Goal: Information Seeking & Learning: Learn about a topic

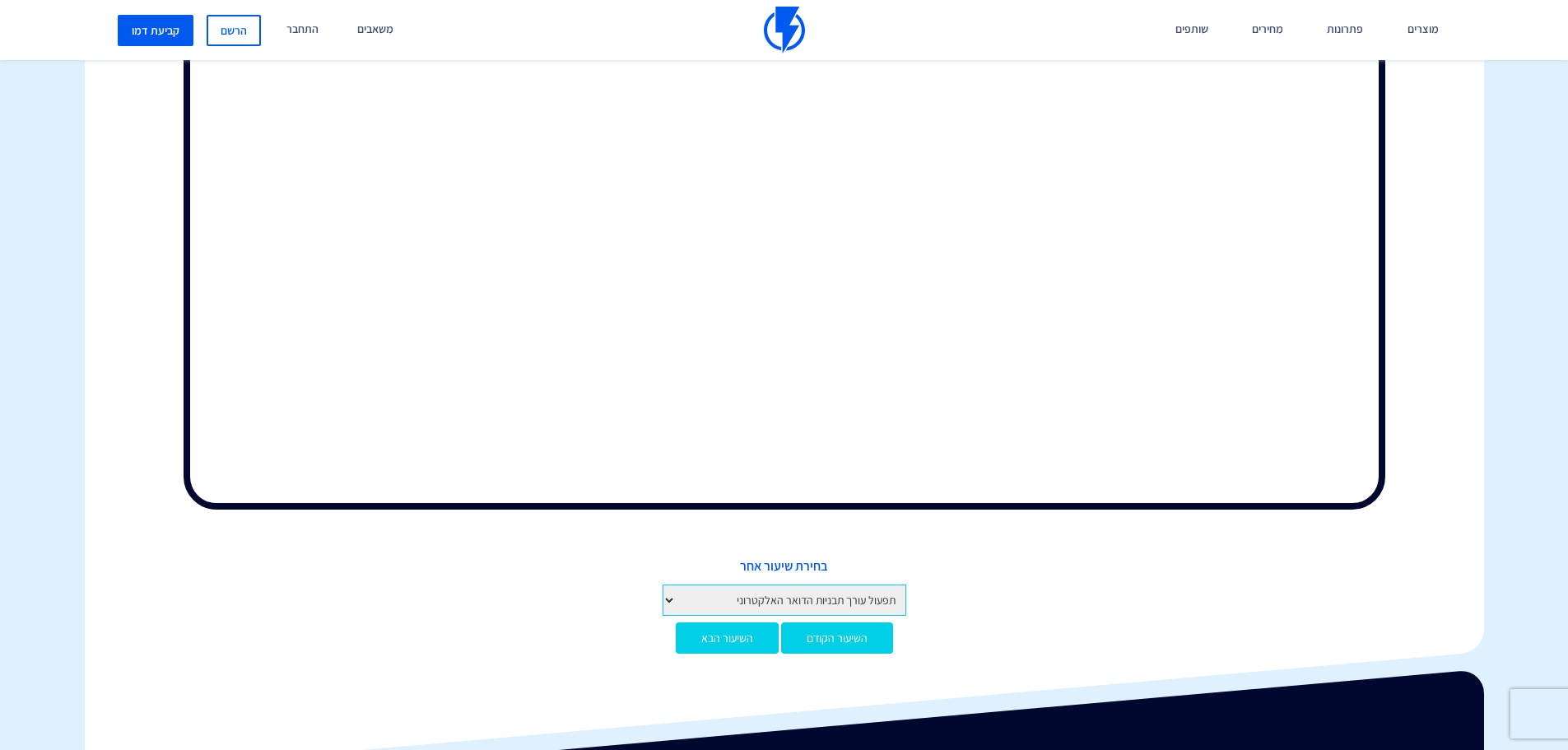
scroll to position [746, 0]
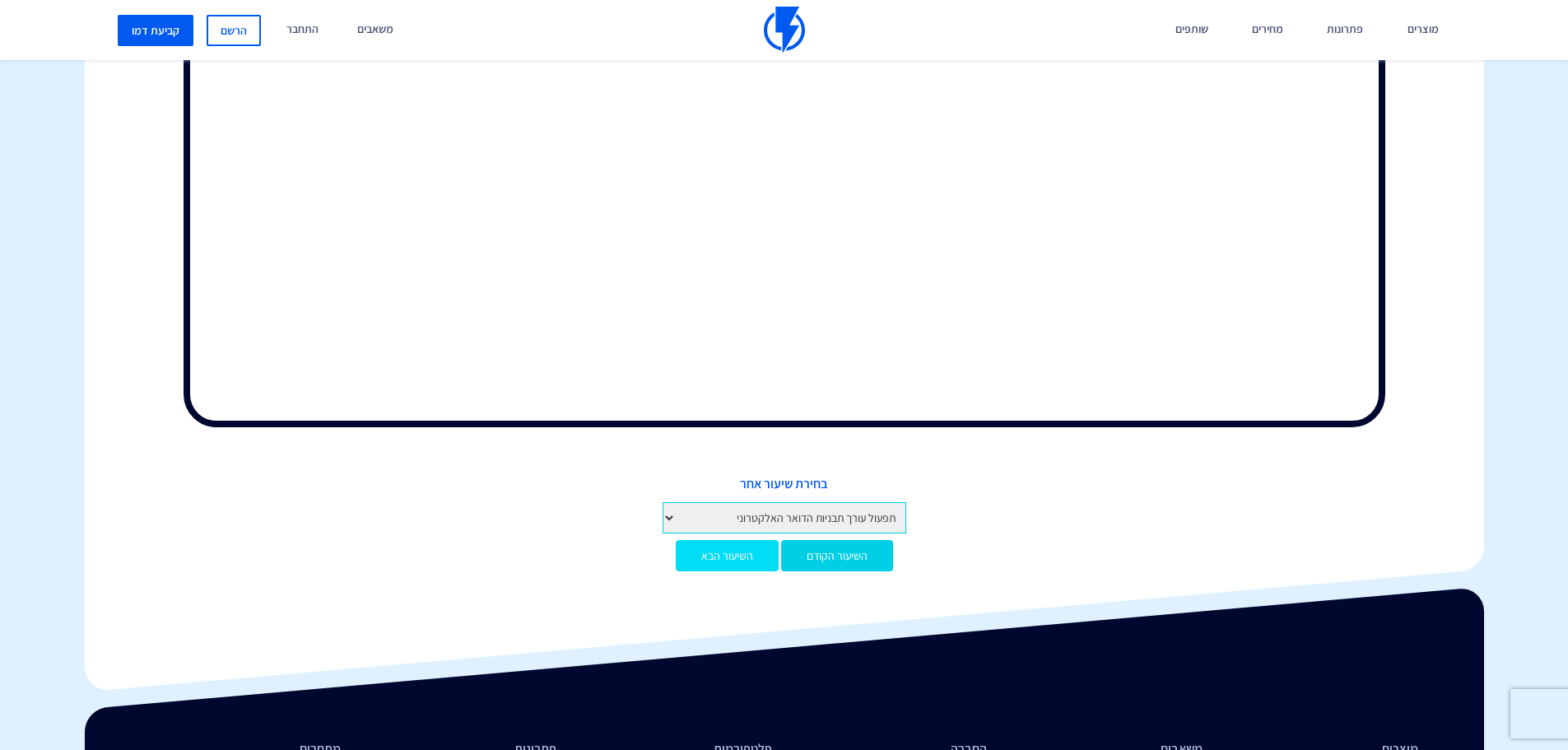
click at [711, 558] on link "השיעור הבא" at bounding box center [727, 556] width 103 height 31
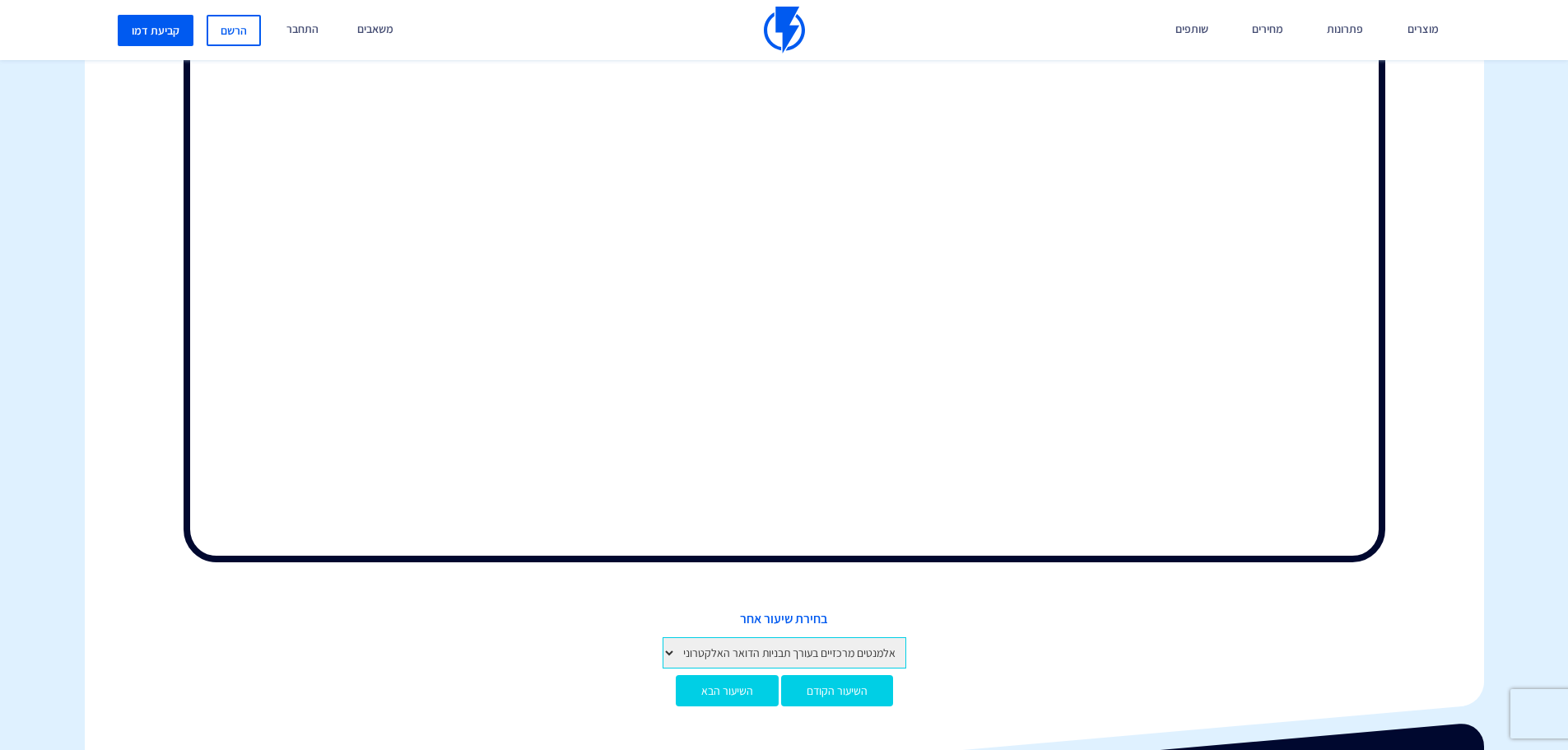
scroll to position [529, 0]
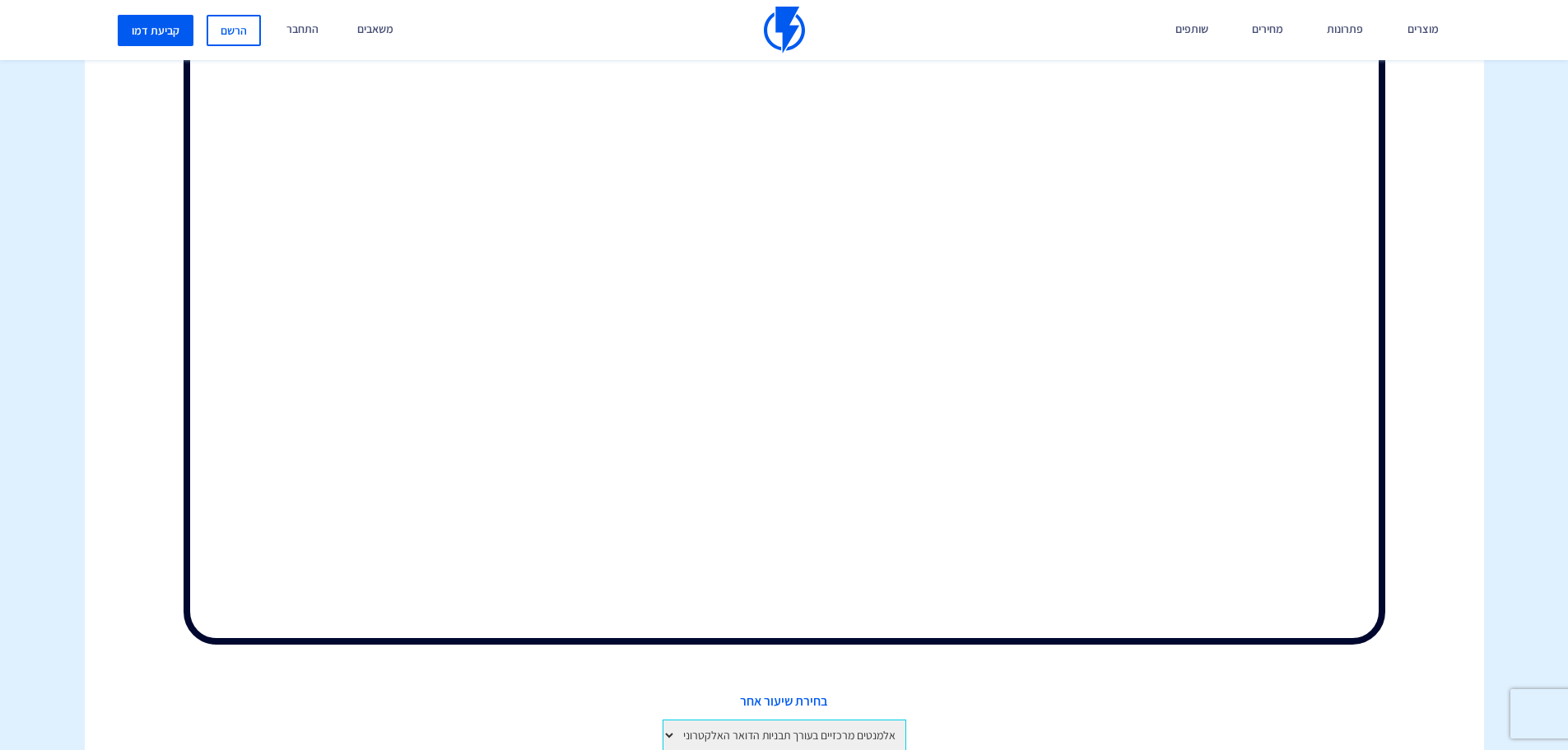
click at [1414, 545] on div at bounding box center [784, 202] width 1424 height 967
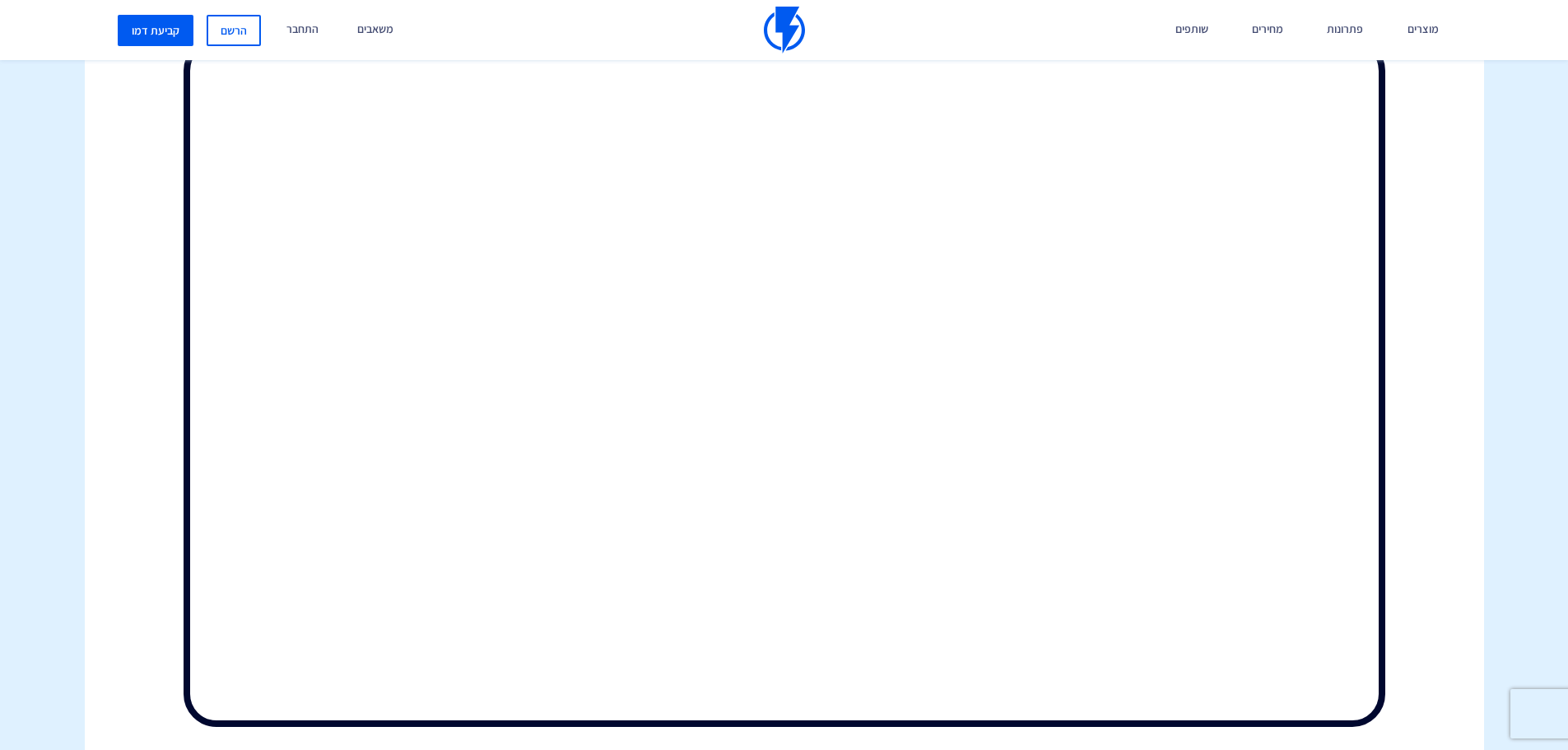
drag, startPoint x: 1228, startPoint y: 668, endPoint x: 1468, endPoint y: 90, distance: 625.8
click at [1470, 89] on div at bounding box center [784, 284] width 1424 height 967
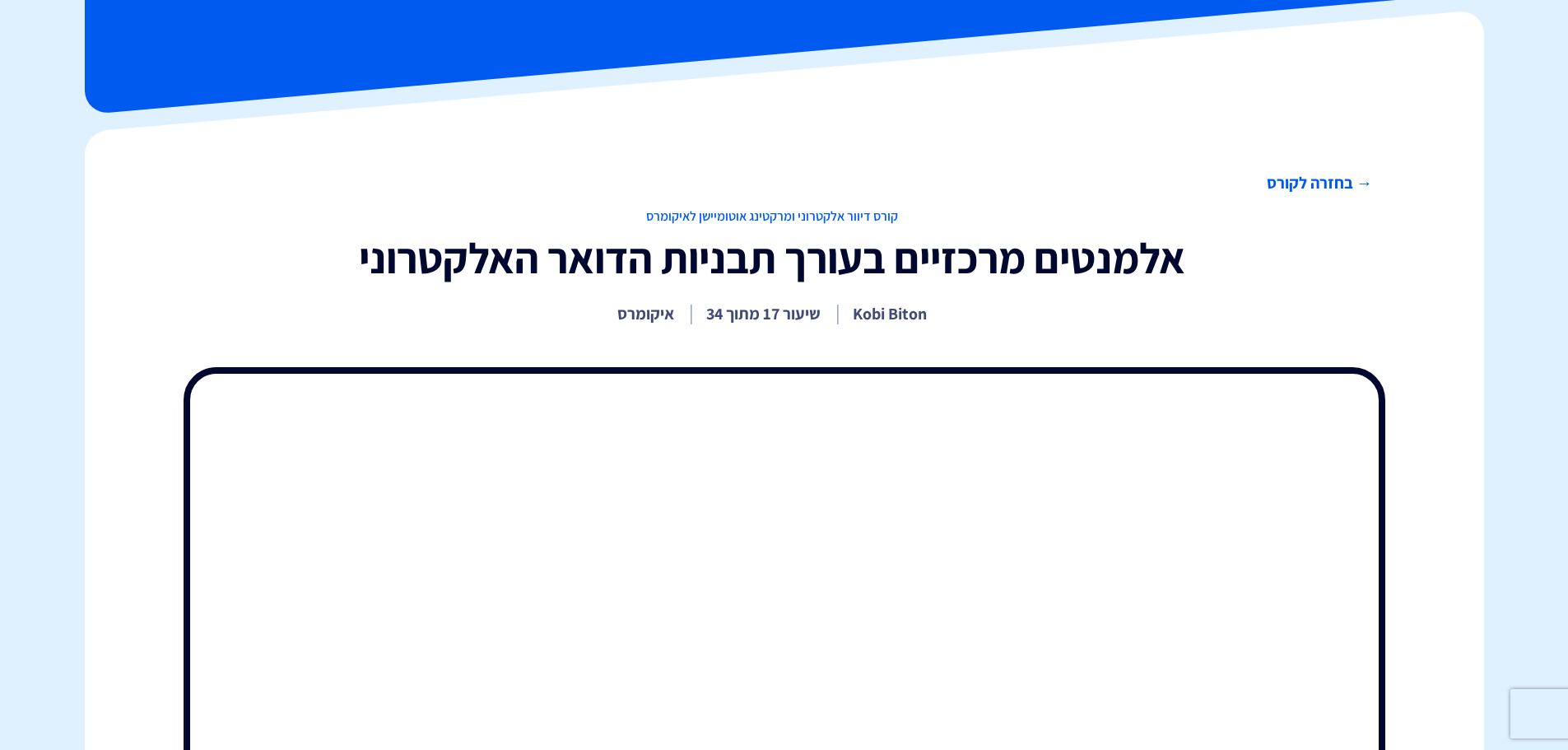
click at [1283, 182] on link "→ בחזרה לקורס" at bounding box center [772, 183] width 1202 height 24
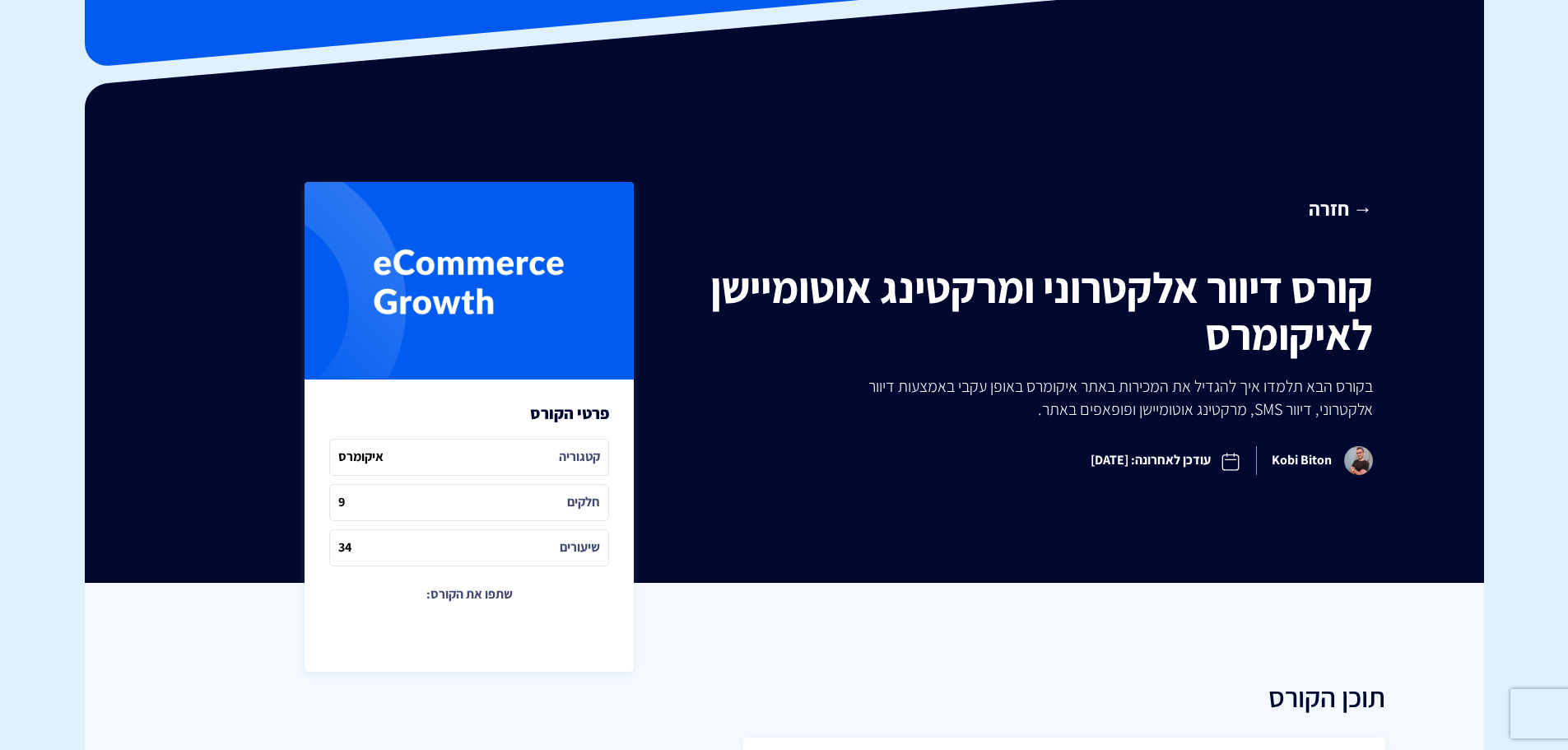
scroll to position [412, 0]
